Goal: Obtain resource: Obtain resource

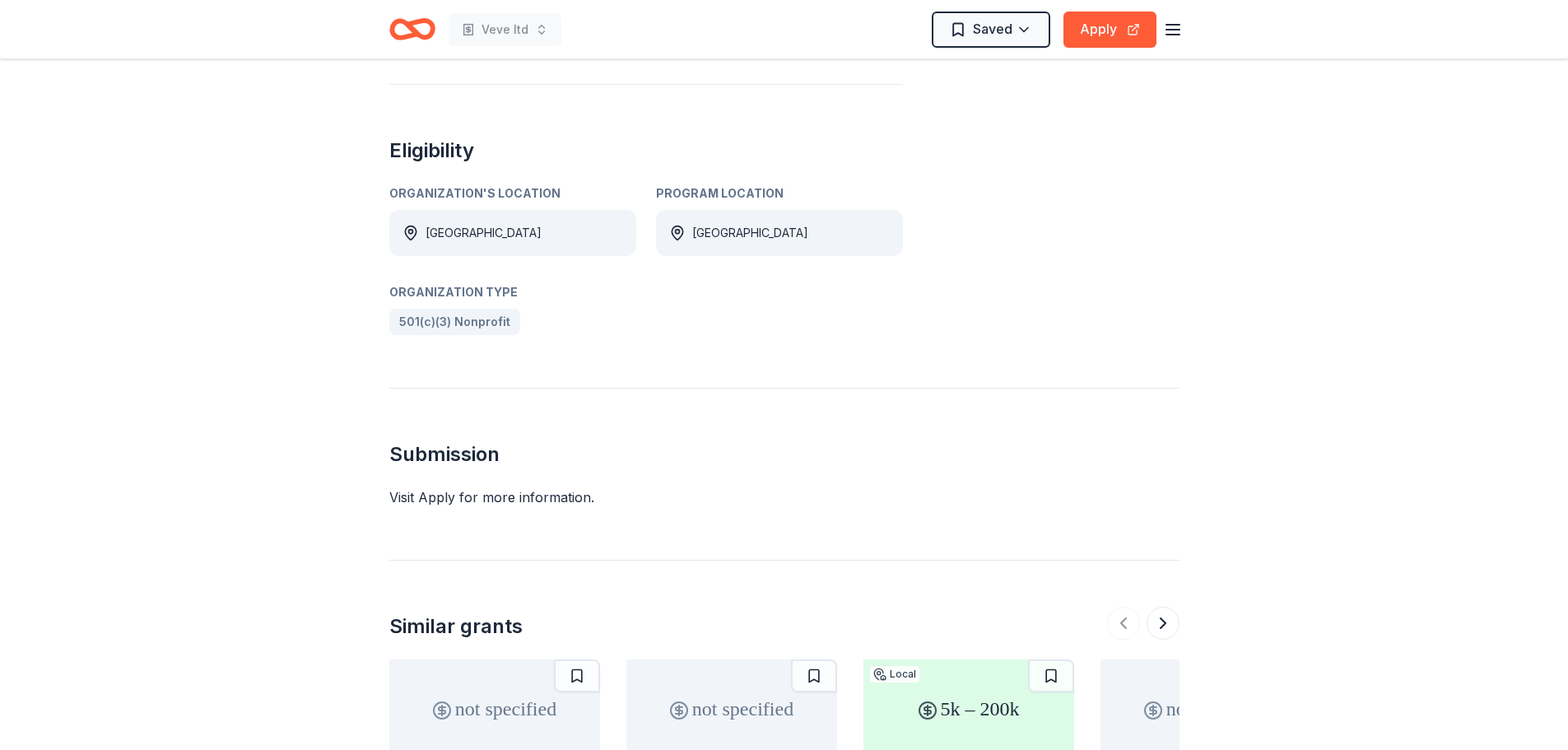
scroll to position [671, 0]
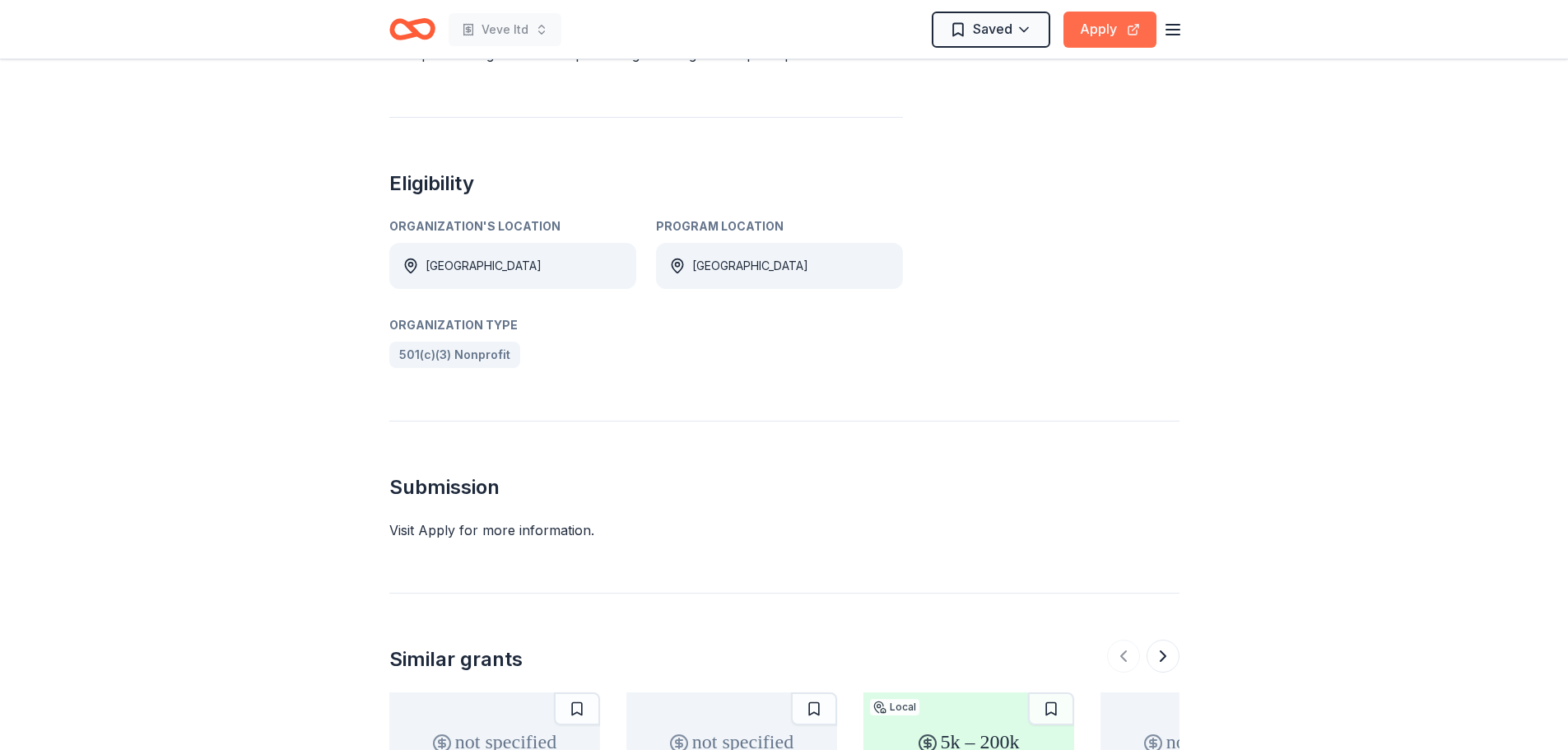
click at [1102, 22] on button "Apply" at bounding box center [1109, 30] width 93 height 37
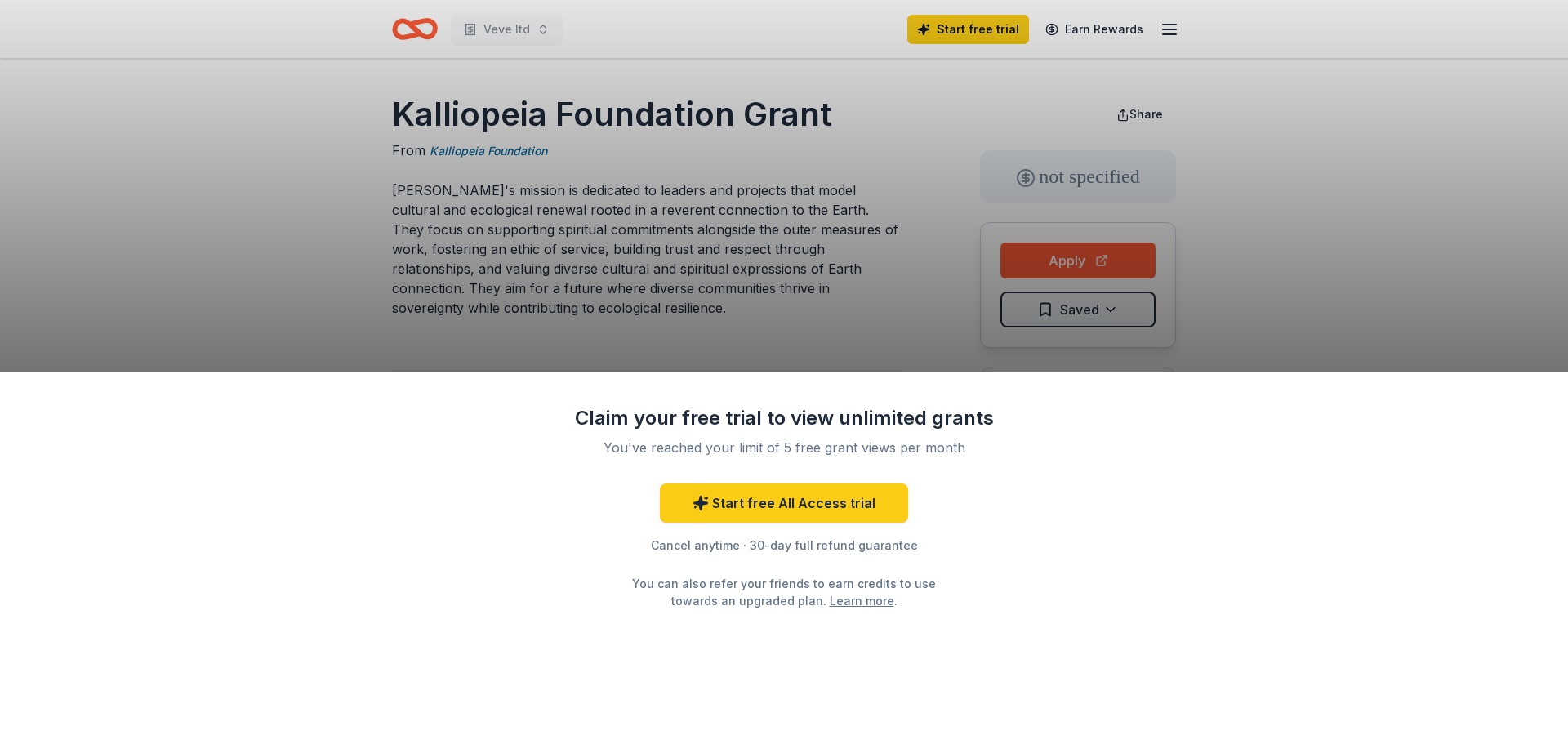
click at [1545, 206] on div "Claim your free trial to view unlimited grants You've reached your limit of 5 f…" at bounding box center [784, 372] width 1568 height 744
